Goal: Information Seeking & Learning: Learn about a topic

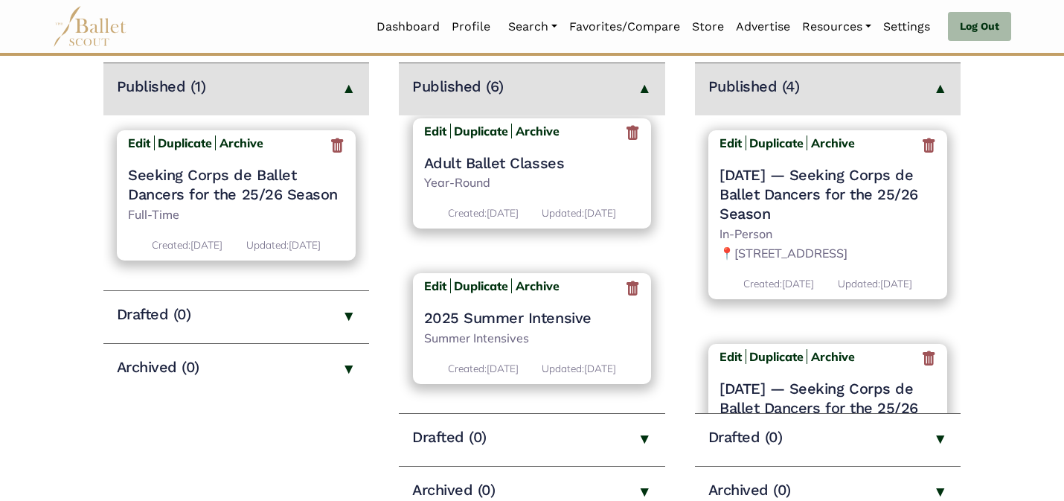
scroll to position [654, 0]
click at [667, 351] on main "Jobs Create New Job Listing > Published (1) Edit Duplicate Archive Seeking Corp…" at bounding box center [532, 227] width 1064 height 584
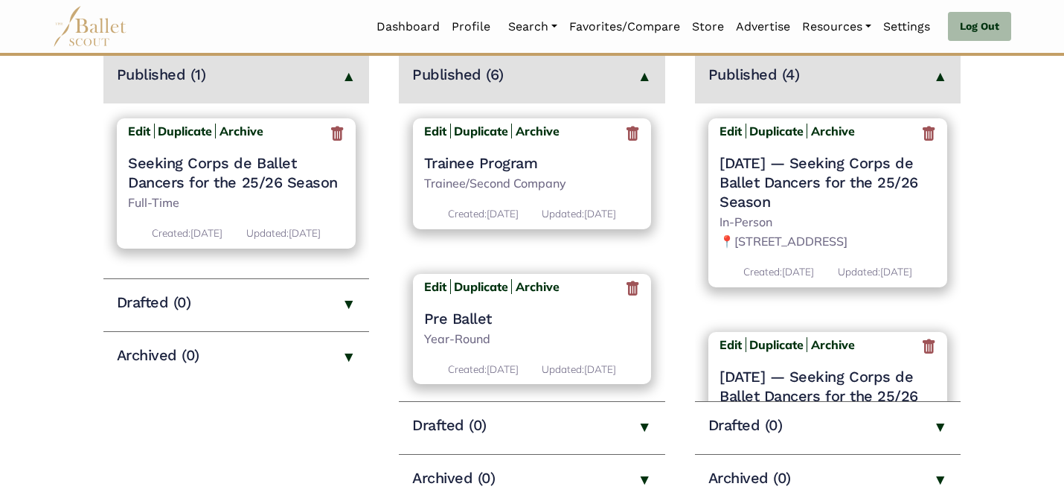
scroll to position [715, 0]
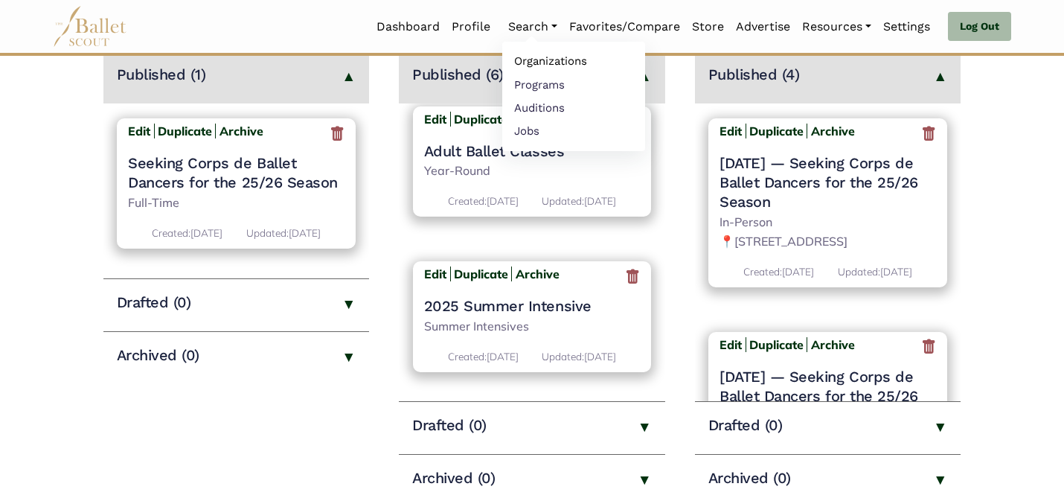
click at [528, 64] on link "Organizations" at bounding box center [573, 61] width 143 height 23
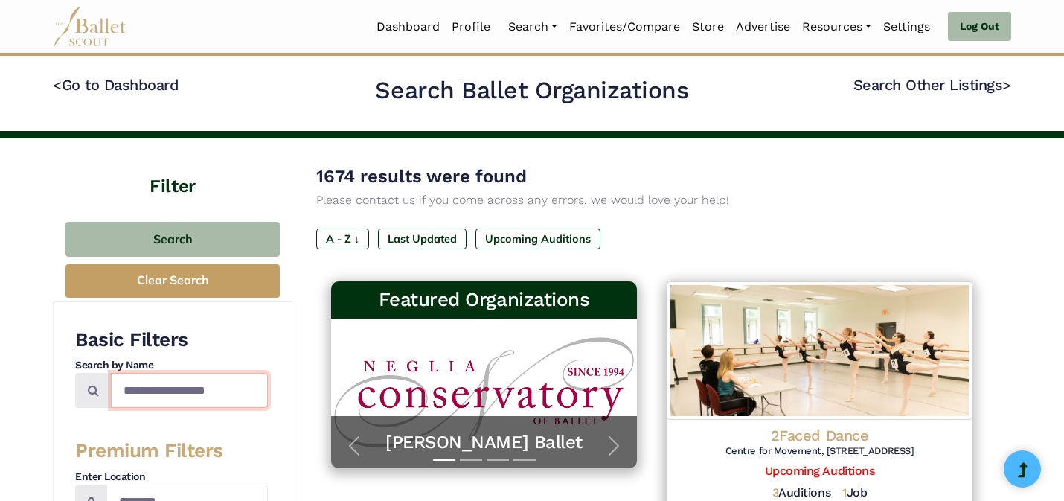
click at [182, 394] on input "Search by names..." at bounding box center [189, 390] width 157 height 35
type input "**********"
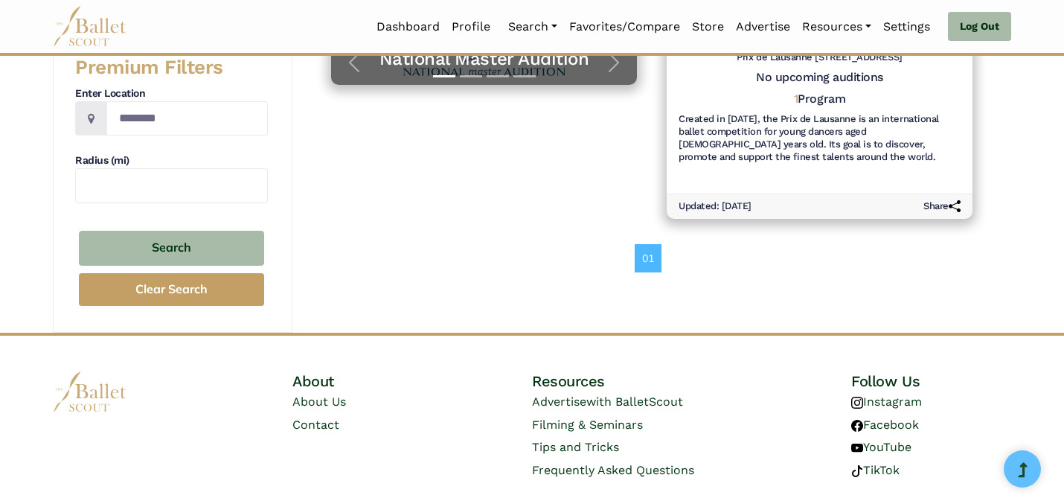
scroll to position [425, 0]
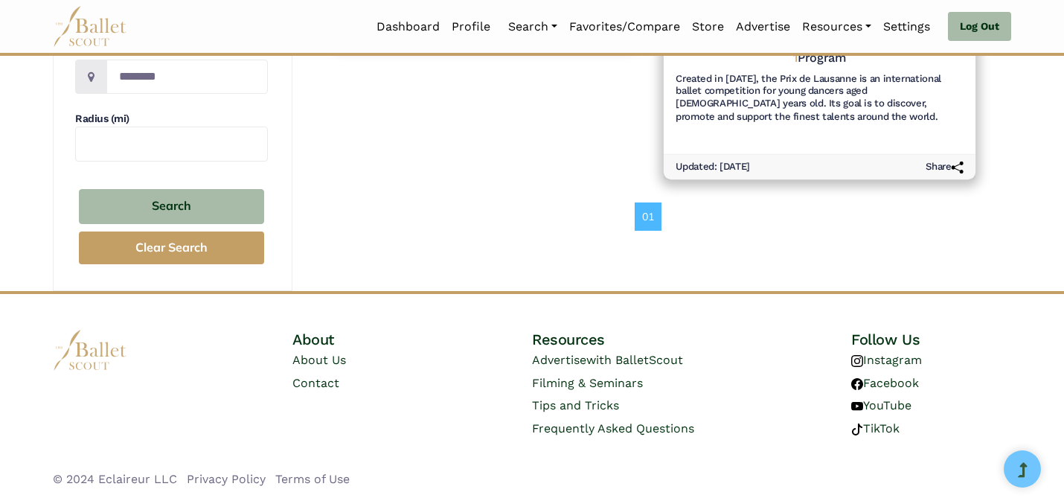
click at [746, 100] on h6 "Created in 1973, the Prix de Lausanne is an international ballet competition fo…" at bounding box center [820, 97] width 288 height 51
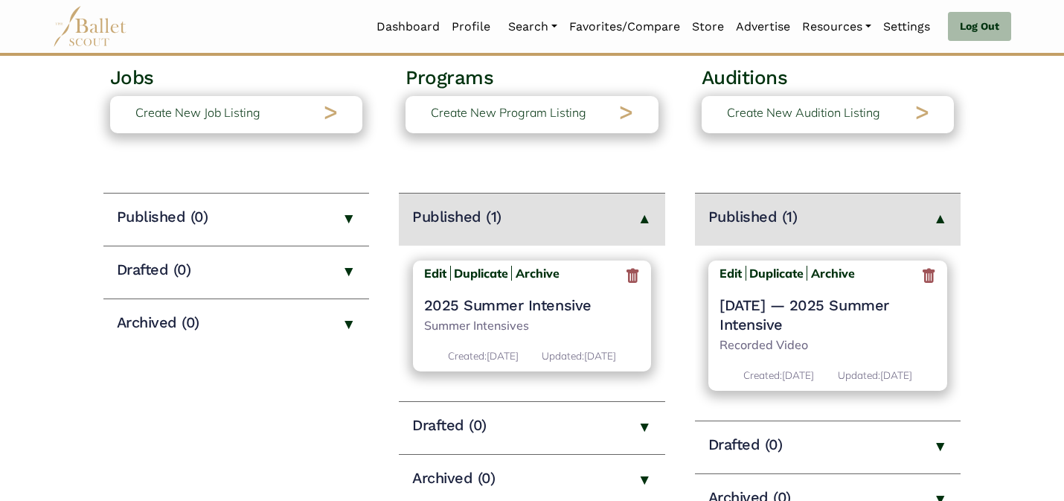
scroll to position [119, 0]
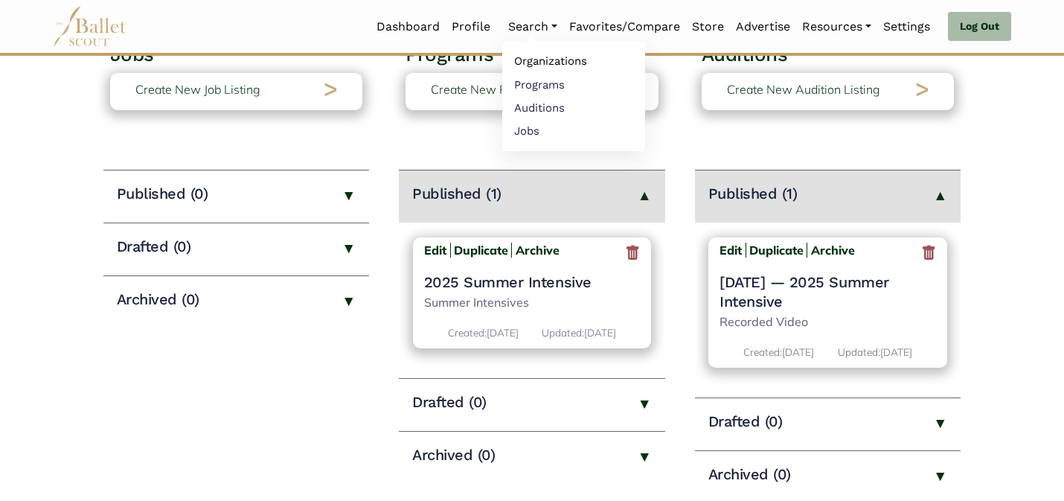
click at [523, 60] on link "Organizations" at bounding box center [573, 61] width 143 height 23
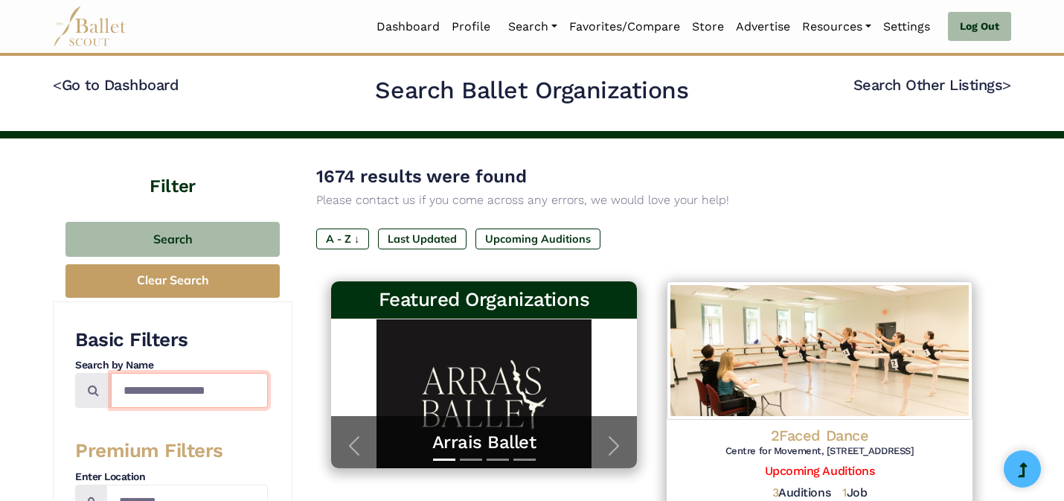
click at [198, 390] on input "Search by names..." at bounding box center [189, 390] width 157 height 35
type input "**********"
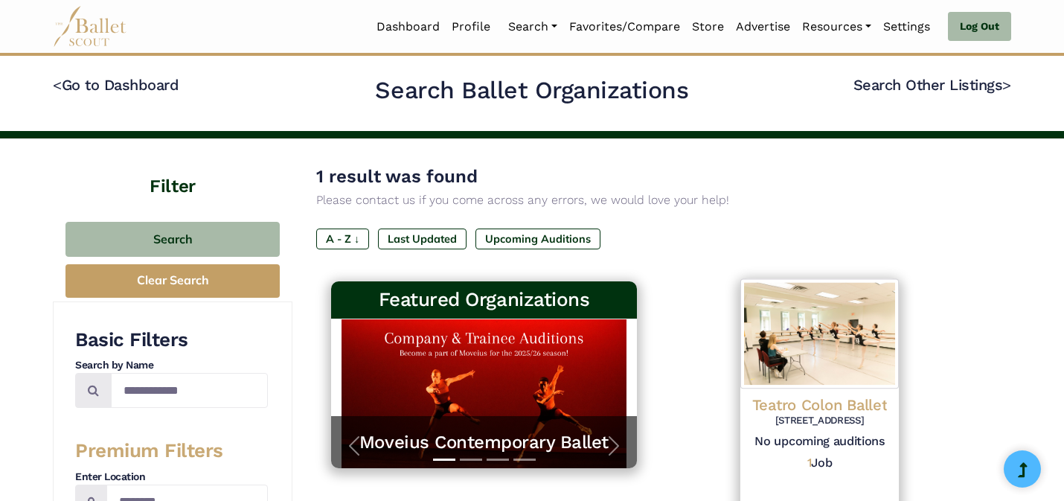
scroll to position [425, 0]
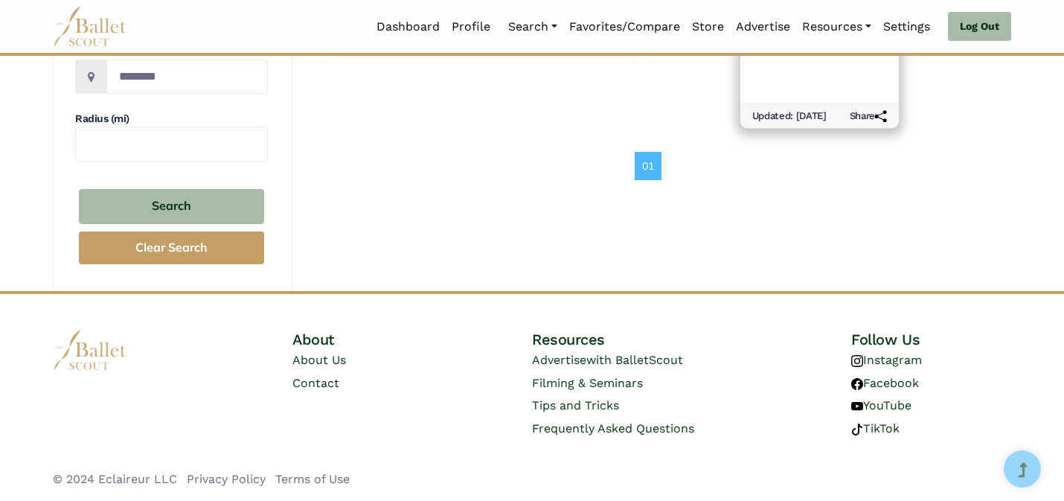
click at [840, 64] on div "Teatro Colon Ballet Cerrito 628, Ciudad Autonoma de Buenos Aires, Republica Arg…" at bounding box center [819, 33] width 159 height 139
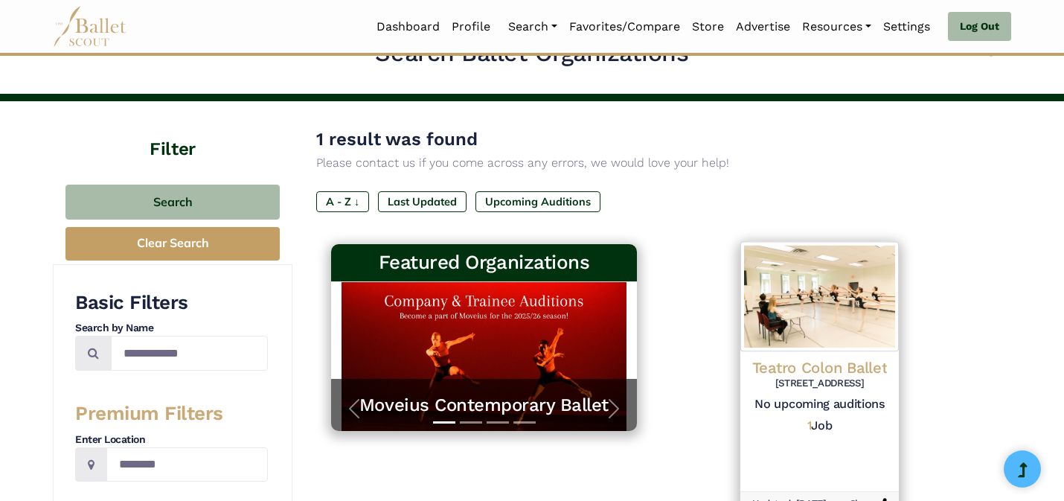
scroll to position [0, 0]
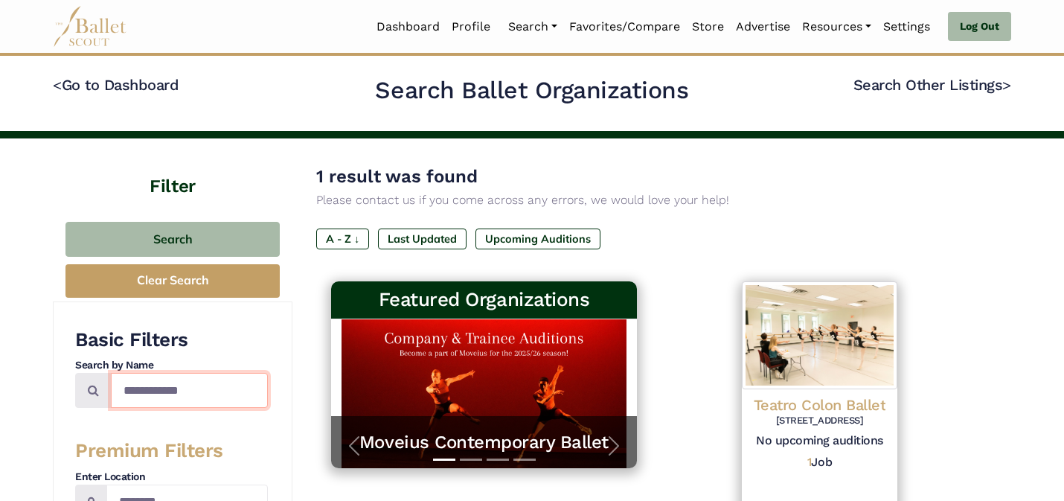
drag, startPoint x: 255, startPoint y: 381, endPoint x: 204, endPoint y: 318, distance: 81.0
click at [204, 318] on div "**********" at bounding box center [173, 508] width 240 height 415
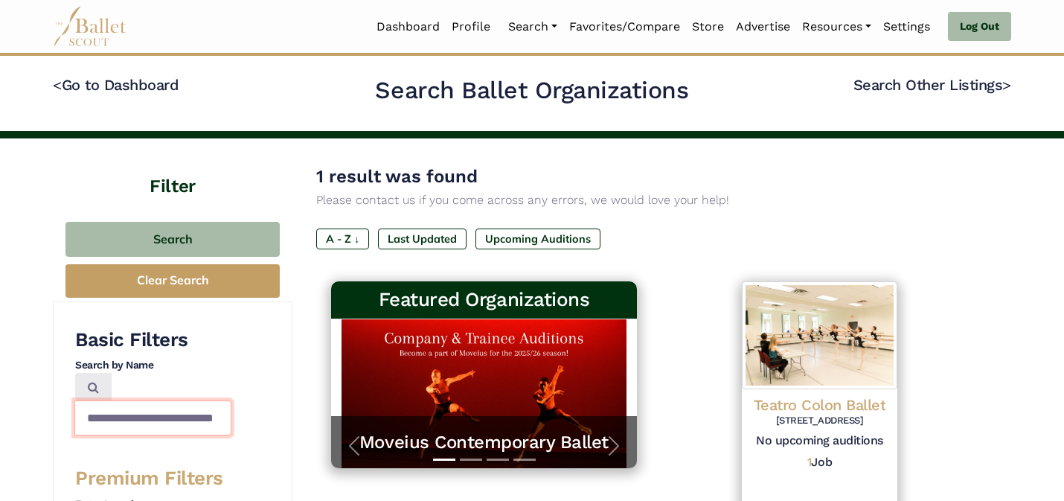
scroll to position [0, 28]
type input "**********"
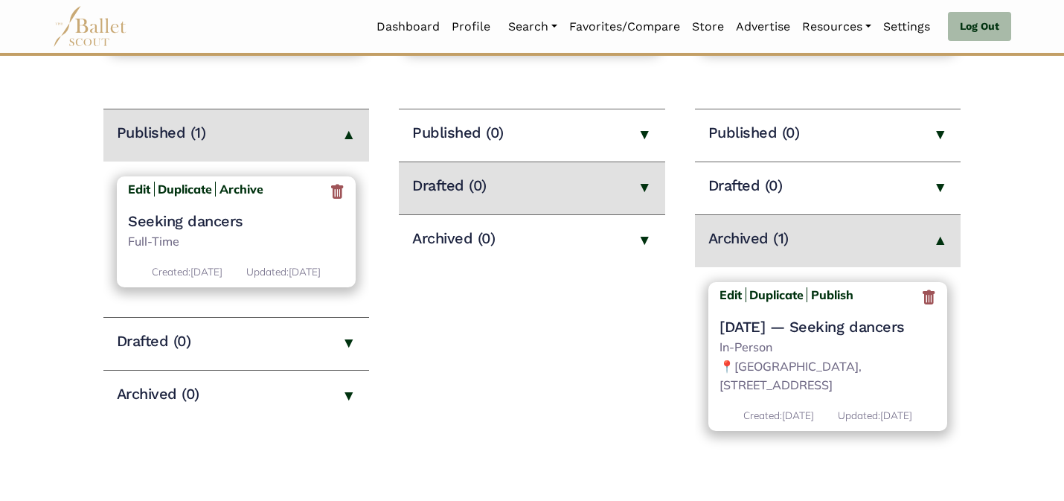
scroll to position [179, 0]
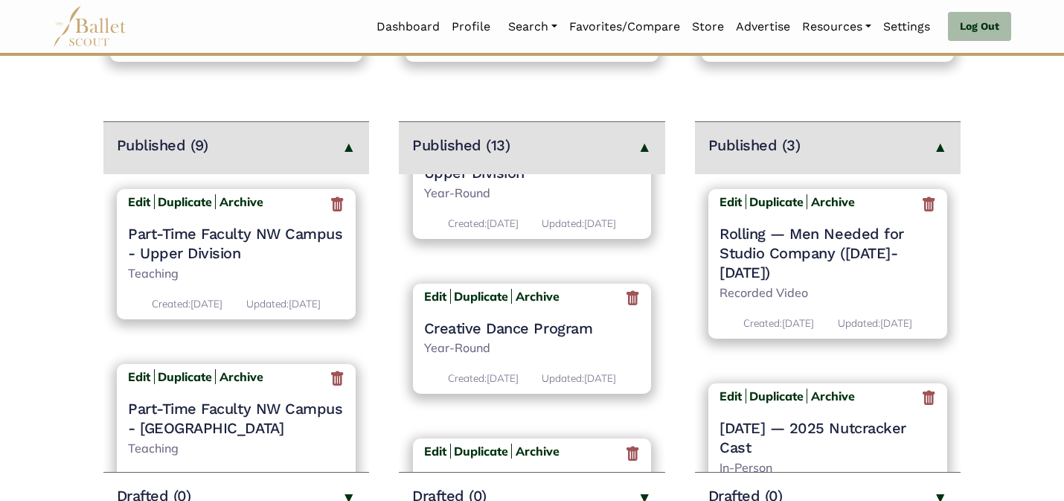
scroll to position [520, 0]
